Goal: Navigation & Orientation: Understand site structure

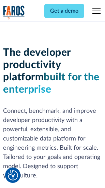
scroll to position [103, 0]
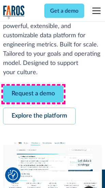
click at [33, 94] on link "Request a demo" at bounding box center [33, 94] width 60 height 17
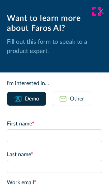
click at [98, 11] on icon at bounding box center [100, 11] width 5 height 5
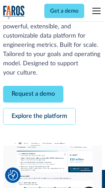
scroll to position [125, 0]
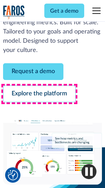
click at [39, 94] on link "Explore the platform" at bounding box center [39, 94] width 73 height 17
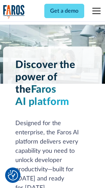
scroll to position [5205, 0]
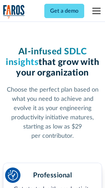
scroll to position [1085, 0]
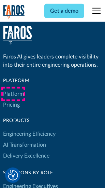
click at [13, 94] on link "Platform" at bounding box center [13, 93] width 21 height 11
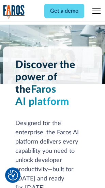
scroll to position [5425, 0]
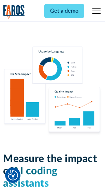
scroll to position [4266, 0]
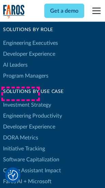
click at [20, 132] on link "DORA Metrics" at bounding box center [20, 137] width 35 height 11
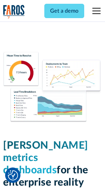
scroll to position [3026, 0]
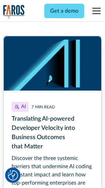
scroll to position [3100, 0]
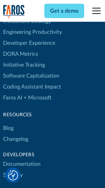
click at [16, 134] on link "Changelog" at bounding box center [15, 139] width 25 height 11
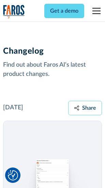
scroll to position [8378, 0]
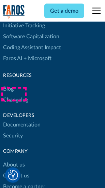
click at [14, 159] on link "About us" at bounding box center [14, 164] width 22 height 11
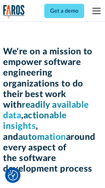
scroll to position [2365, 0]
